Goal: Find specific page/section: Find specific page/section

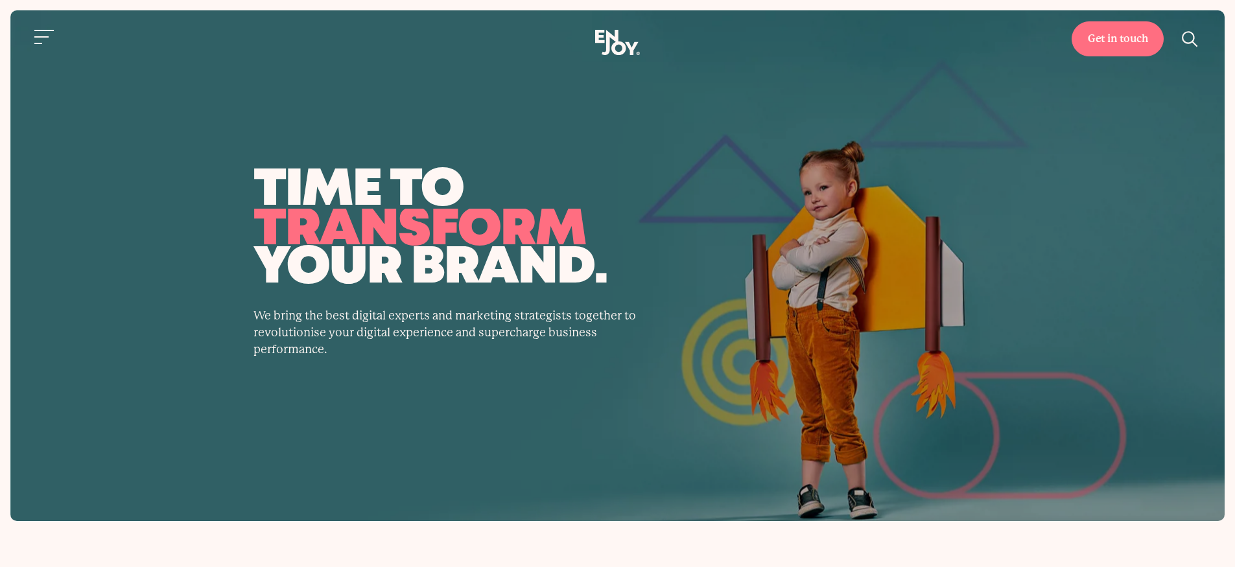
click at [1166, 135] on div "time to transform enjoy grow your brand. We bring the best digital experts and …" at bounding box center [617, 265] width 1214 height 511
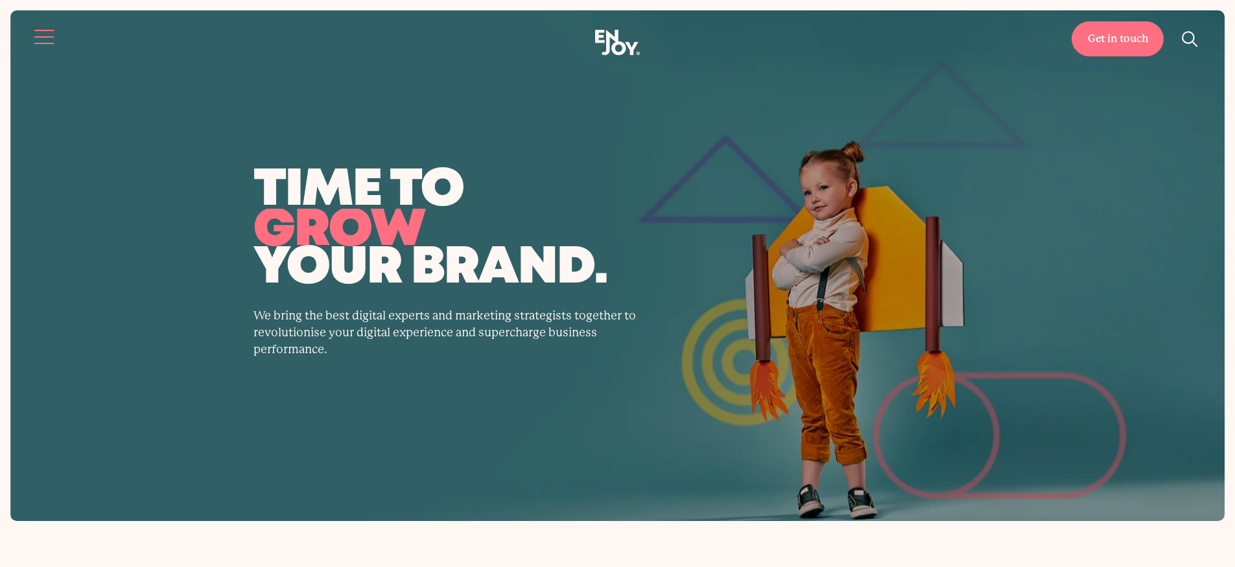
click at [43, 34] on button "Site navigation" at bounding box center [44, 36] width 27 height 27
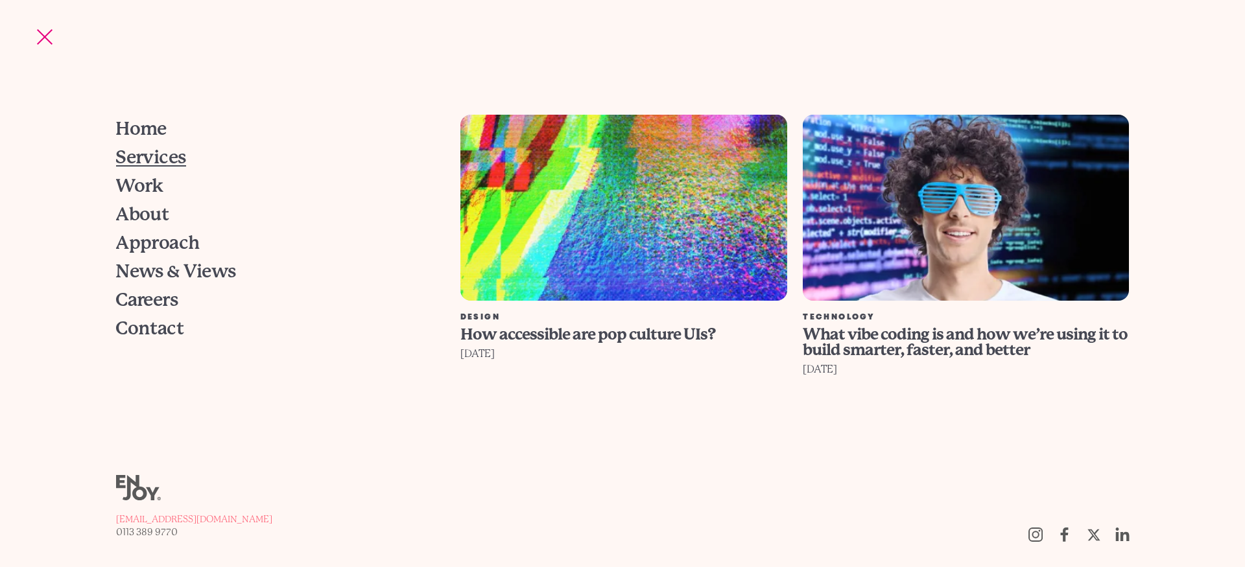
click at [156, 154] on span "Services" at bounding box center [151, 157] width 71 height 18
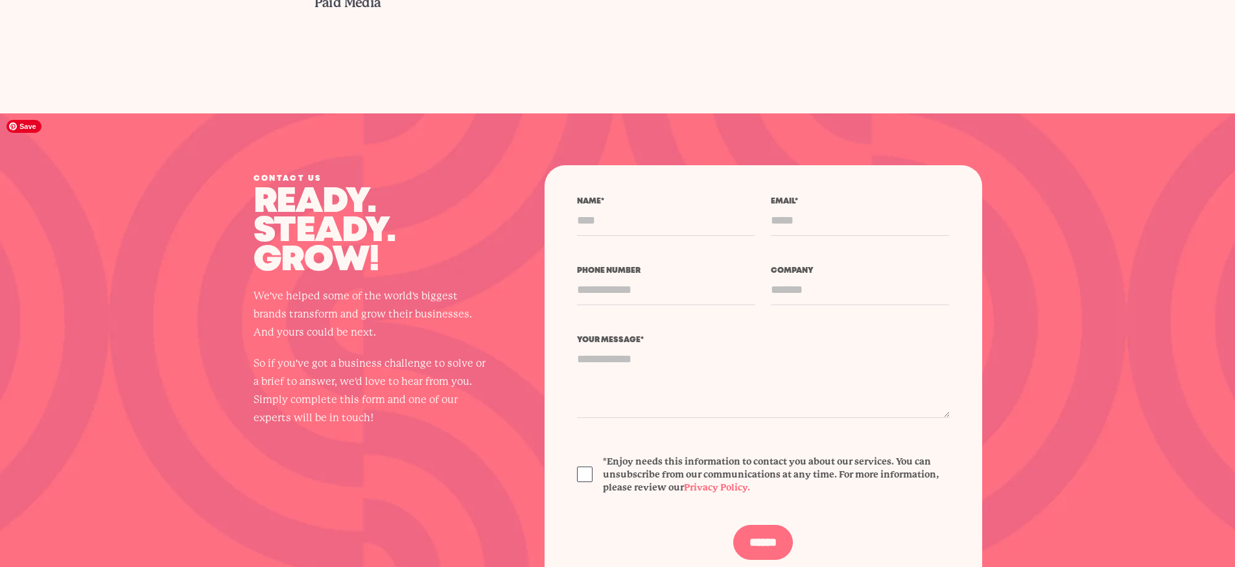
scroll to position [1507, 0]
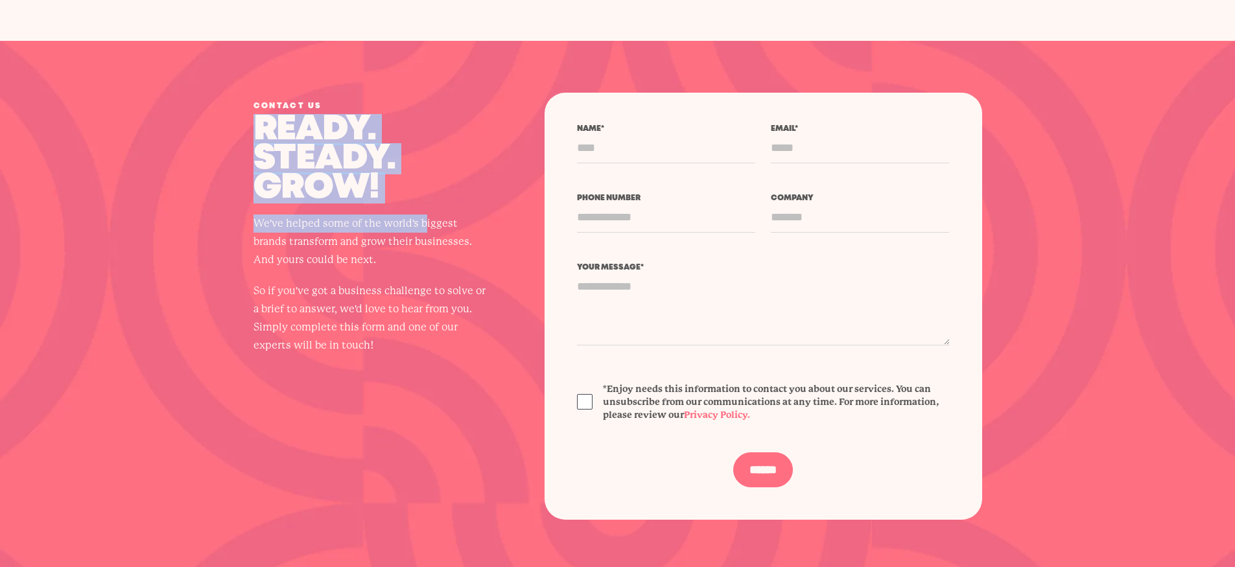
drag, startPoint x: 288, startPoint y: 141, endPoint x: 425, endPoint y: 219, distance: 157.7
click at [425, 219] on div "Contact us Ready. Steady. Grow! We've helped some of the world's biggest brands…" at bounding box center [617, 306] width 791 height 427
click at [434, 157] on p "Ready. Steady. Grow!" at bounding box center [369, 159] width 233 height 88
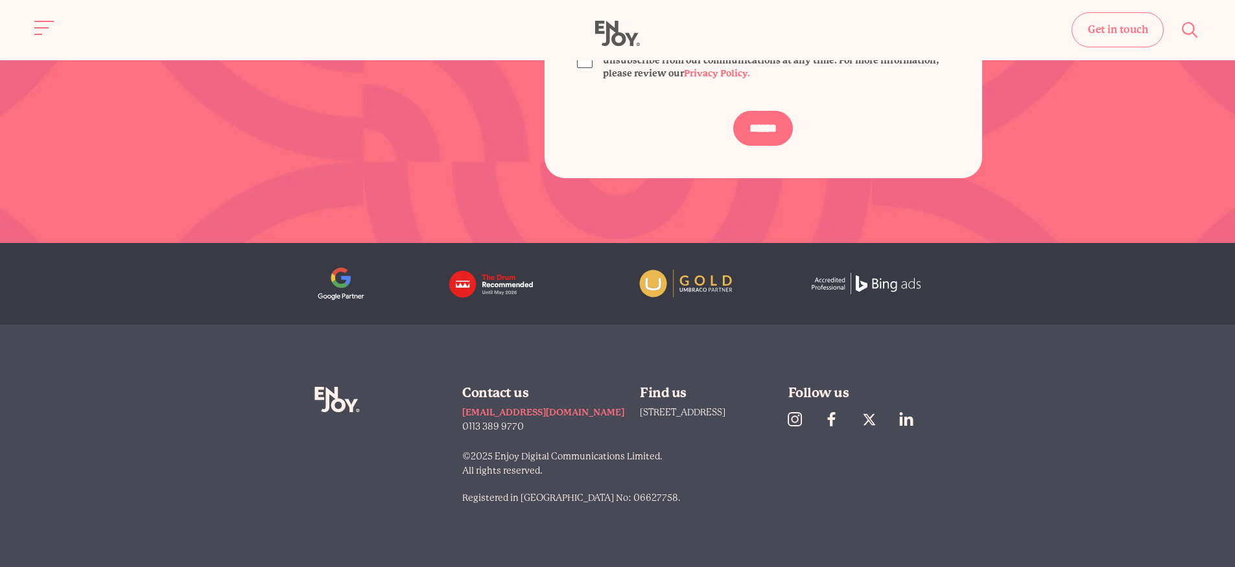
scroll to position [1307, 0]
